Goal: Find specific page/section: Find specific page/section

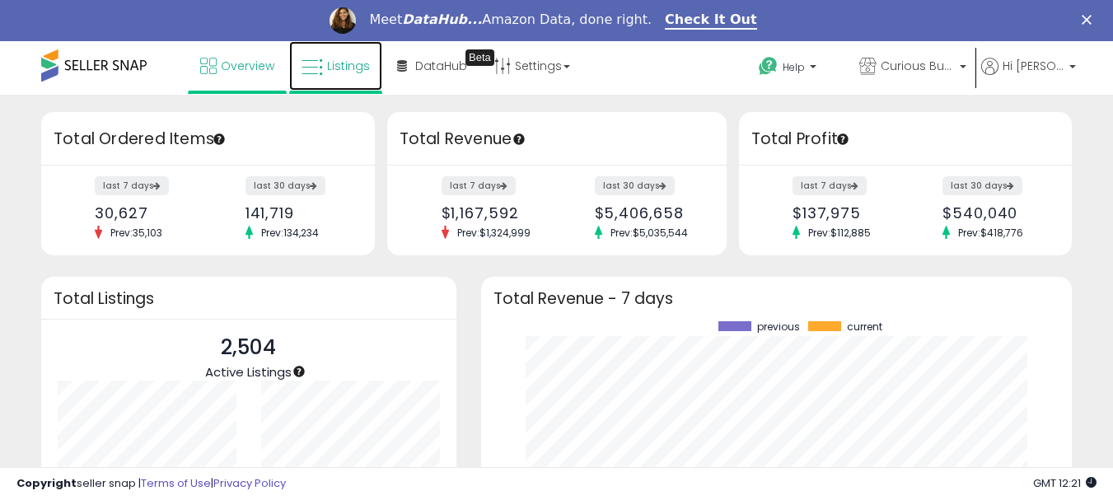
click at [370, 70] on span "Listings" at bounding box center [348, 66] width 43 height 16
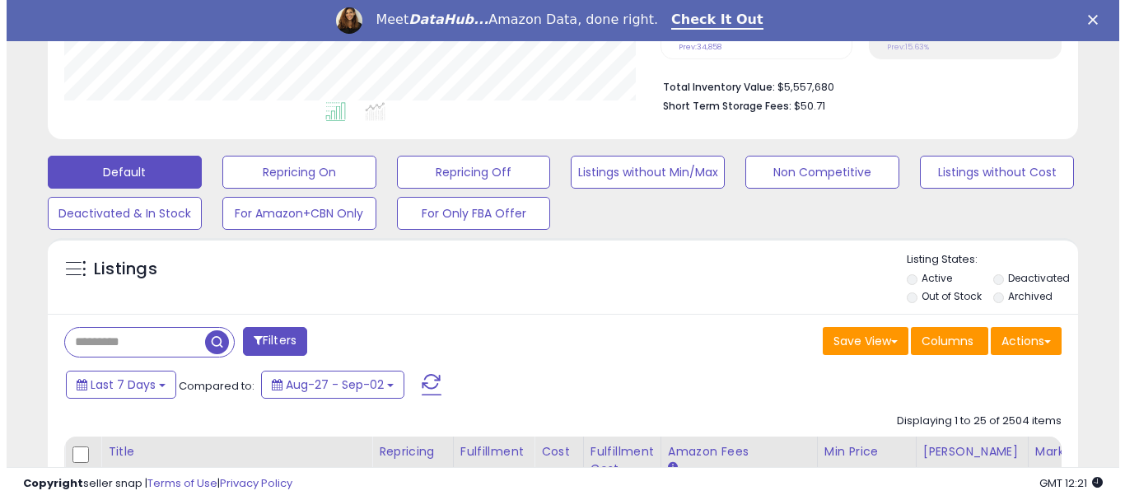
scroll to position [412, 0]
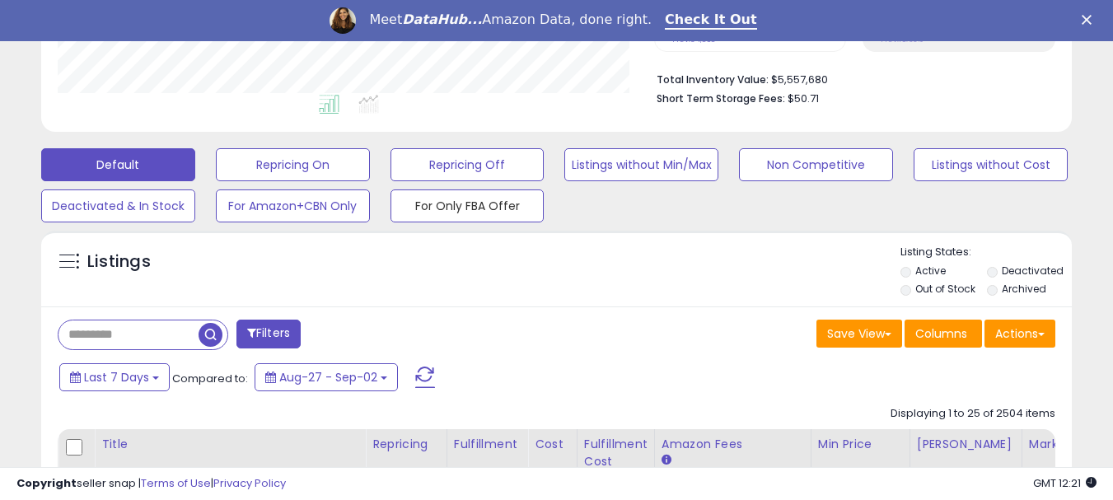
click at [496, 214] on button "For Only FBA Offer" at bounding box center [467, 205] width 154 height 33
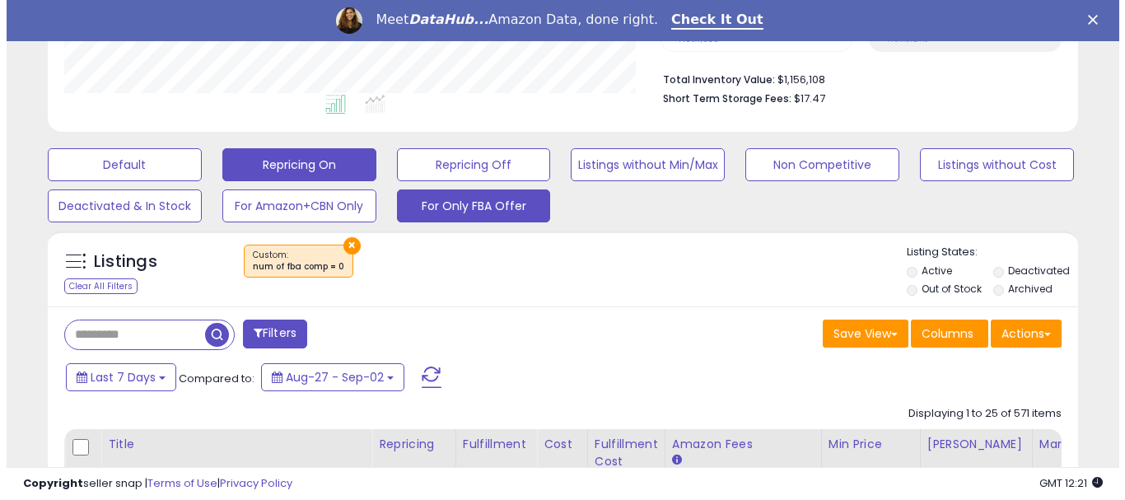
scroll to position [338, 596]
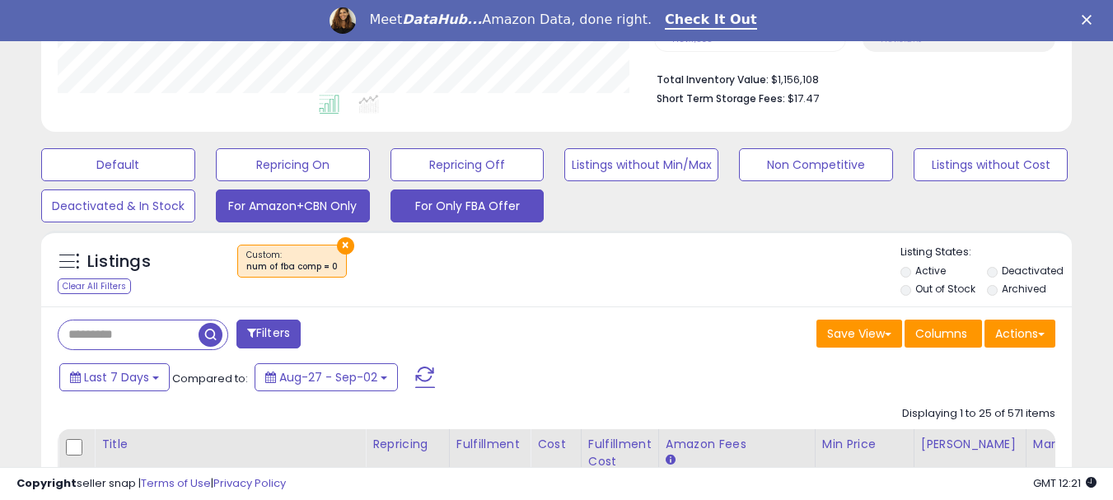
click at [288, 194] on button "For Amazon+CBN Only" at bounding box center [293, 205] width 154 height 33
